Goal: Communication & Community: Answer question/provide support

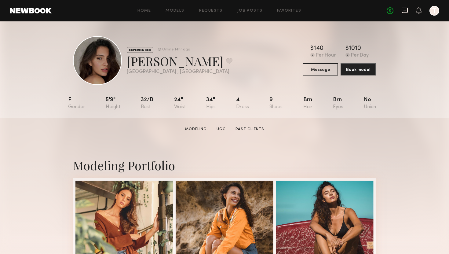
click at [404, 12] on icon at bounding box center [404, 11] width 6 height 6
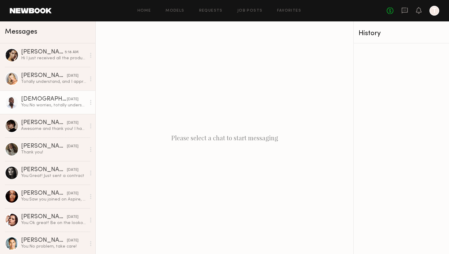
click at [49, 97] on div "[DEMOGRAPHIC_DATA][PERSON_NAME]" at bounding box center [44, 99] width 46 height 6
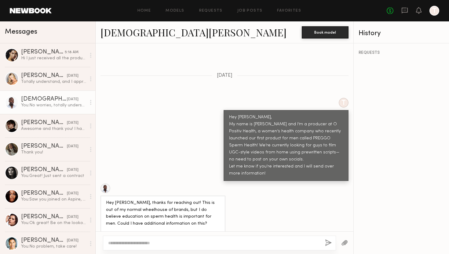
scroll to position [183, 0]
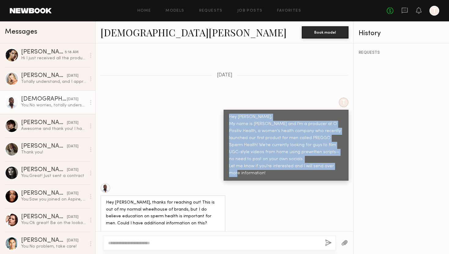
drag, startPoint x: 230, startPoint y: 103, endPoint x: 273, endPoint y: 165, distance: 75.2
click at [273, 165] on div "Hey [PERSON_NAME], My name is [PERSON_NAME] and I’m a producer at O Positiv Hea…" at bounding box center [285, 145] width 125 height 71
copy div "Hey [PERSON_NAME], My name is [PERSON_NAME] and I’m a producer at O Positiv Hea…"
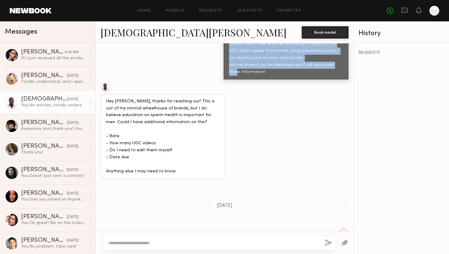
scroll to position [234, 0]
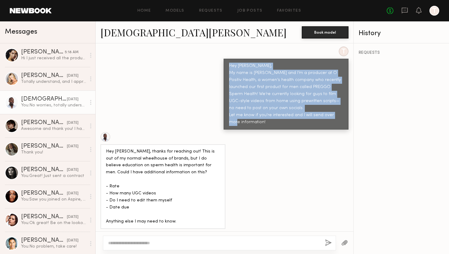
click at [192, 113] on div "T Hey [PERSON_NAME], My name is [PERSON_NAME] and I’m a producer at O Positiv H…" at bounding box center [225, 87] width 258 height 83
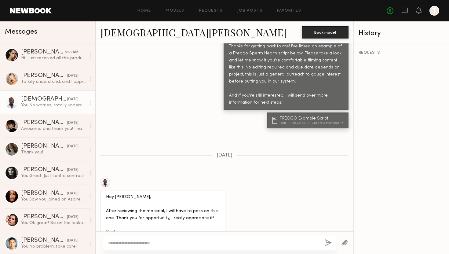
scroll to position [466, 0]
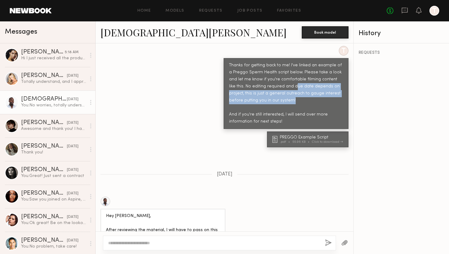
drag, startPoint x: 277, startPoint y: 75, endPoint x: 338, endPoint y: 90, distance: 62.0
click at [338, 90] on div "Thanks for getting back to me! I've linked an example of a Preggo Sperm Health …" at bounding box center [286, 93] width 114 height 63
click at [305, 86] on div "Thanks for getting back to me! I've linked an example of a Preggo Sperm Health …" at bounding box center [286, 93] width 114 height 63
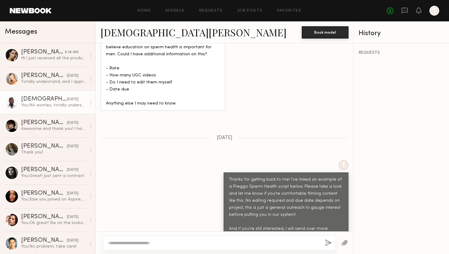
scroll to position [170, 0]
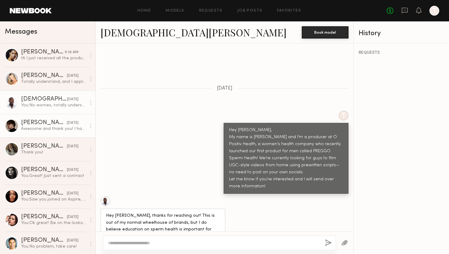
click at [37, 127] on div "Awesome and thank you! I have gone ahead and signed up. Please let me know if y…" at bounding box center [53, 129] width 65 height 6
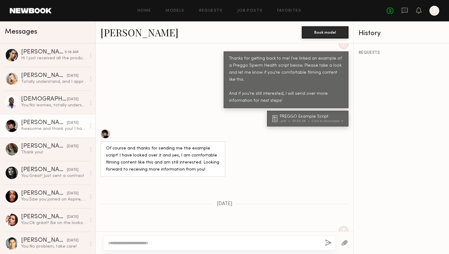
scroll to position [461, 0]
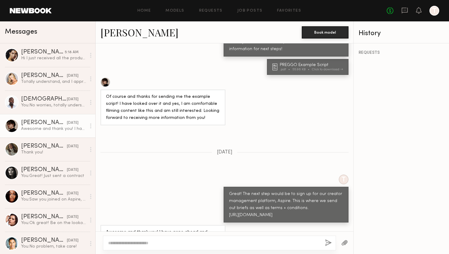
drag, startPoint x: 242, startPoint y: 174, endPoint x: 335, endPoint y: 199, distance: 95.7
click at [335, 199] on div "Great! The next step would be to sign up for our creator management platform, A…" at bounding box center [285, 204] width 125 height 36
copy div "The next step would be to sign up for our creator management platform, Aspire. …"
